Goal: Information Seeking & Learning: Understand process/instructions

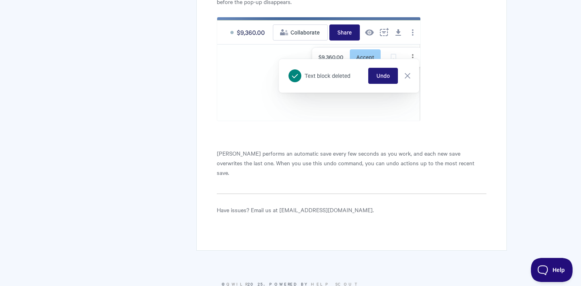
scroll to position [336, 0]
